Goal: Task Accomplishment & Management: Use online tool/utility

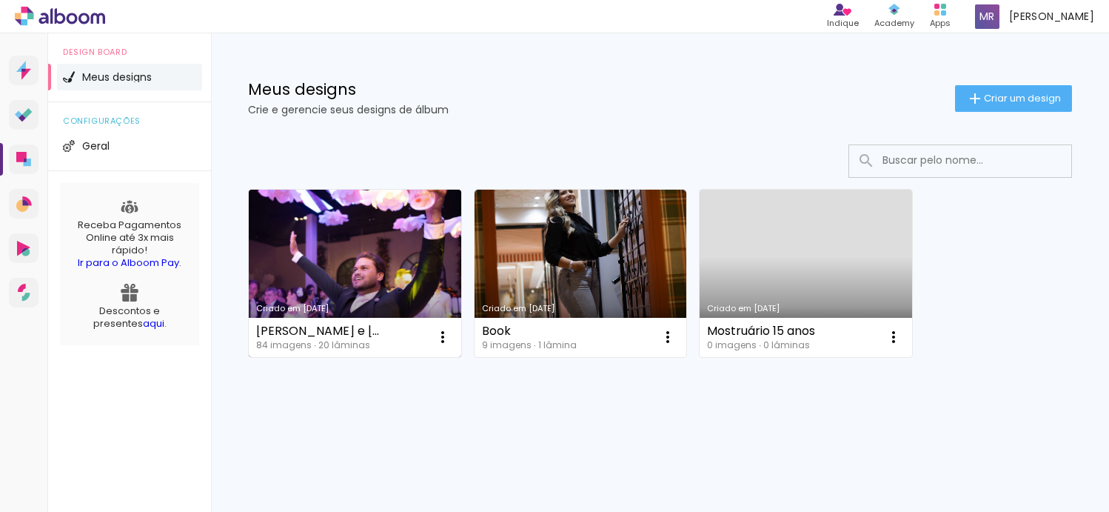
click at [355, 275] on link "Criado em [DATE]" at bounding box center [355, 273] width 212 height 167
click at [450, 335] on iron-icon at bounding box center [443, 337] width 18 height 18
click at [378, 371] on paper-item "Abrir" at bounding box center [383, 371] width 148 height 30
